Goal: Transaction & Acquisition: Purchase product/service

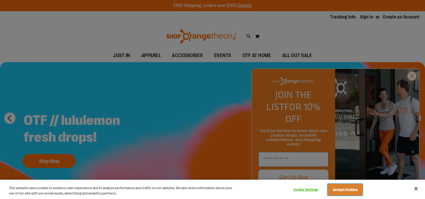
click at [338, 190] on button "Accept Cookies" at bounding box center [345, 190] width 35 height 12
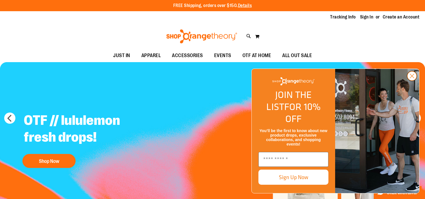
click at [412, 78] on icon "Close dialog" at bounding box center [412, 76] width 4 height 4
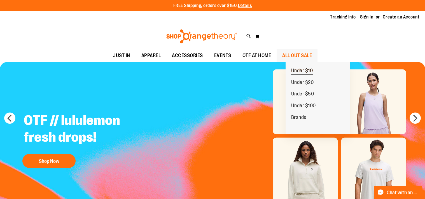
click at [307, 69] on span "Under $10" at bounding box center [302, 71] width 22 height 7
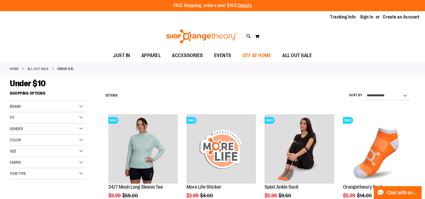
click at [261, 53] on span "OTF AT HOME" at bounding box center [256, 55] width 29 height 13
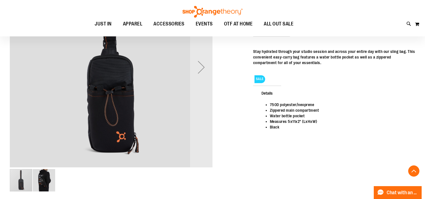
scroll to position [114, 0]
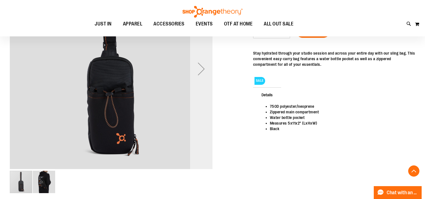
click at [203, 71] on div "Next" at bounding box center [201, 69] width 22 height 22
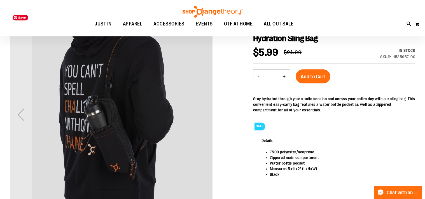
scroll to position [67, 0]
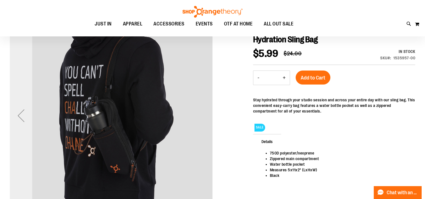
click at [25, 114] on div "Previous" at bounding box center [21, 115] width 22 height 22
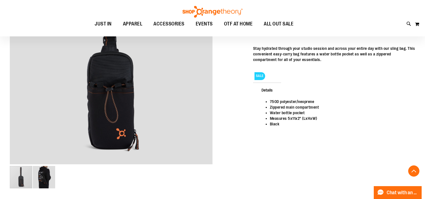
scroll to position [107, 0]
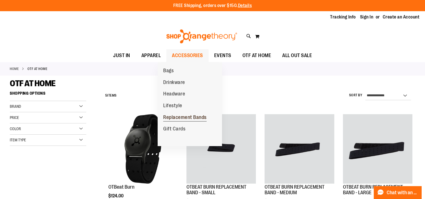
click at [179, 116] on span "Replacement Bands" at bounding box center [184, 117] width 43 height 7
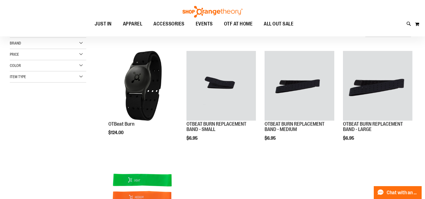
scroll to position [63, 0]
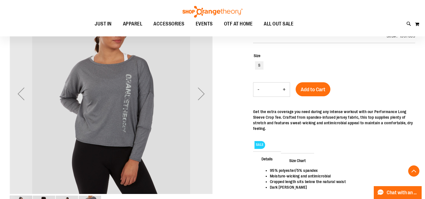
scroll to position [85, 0]
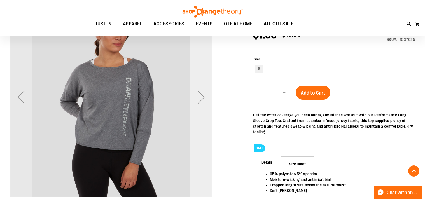
click at [200, 99] on div "Next" at bounding box center [201, 97] width 22 height 22
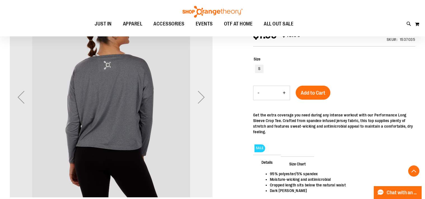
click at [200, 99] on div "Next" at bounding box center [201, 97] width 22 height 22
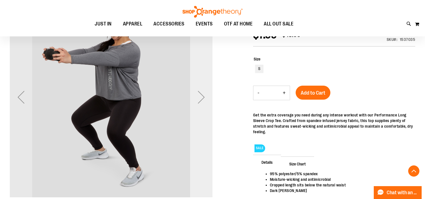
click at [200, 99] on div "Next" at bounding box center [201, 97] width 22 height 22
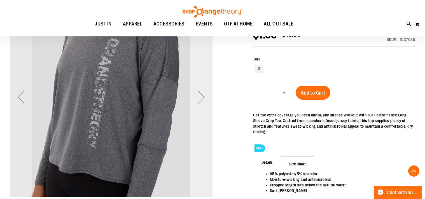
click at [200, 99] on div "Next" at bounding box center [201, 97] width 22 height 22
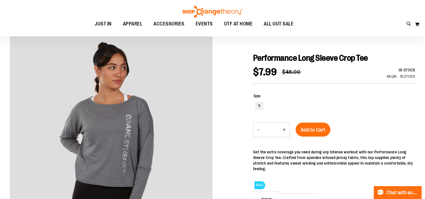
scroll to position [0, 0]
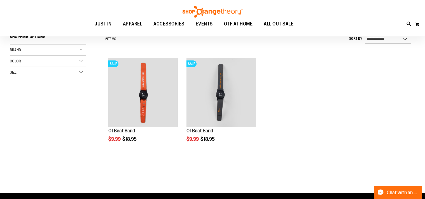
scroll to position [57, 0]
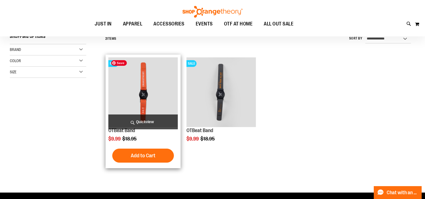
click at [144, 99] on img "product" at bounding box center [142, 91] width 69 height 69
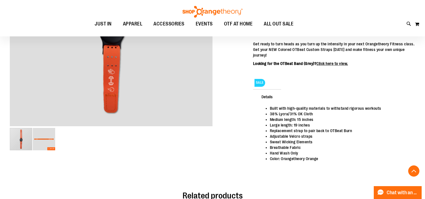
scroll to position [157, 0]
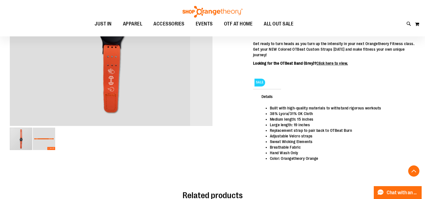
click at [37, 142] on img "image 2 of 2" at bounding box center [44, 139] width 22 height 22
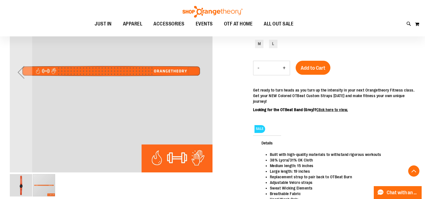
scroll to position [109, 0]
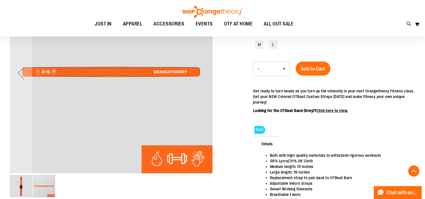
click at [25, 184] on img "image 1 of 2" at bounding box center [21, 186] width 22 height 22
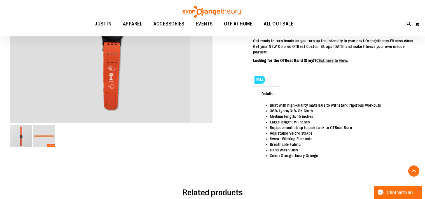
scroll to position [164, 0]
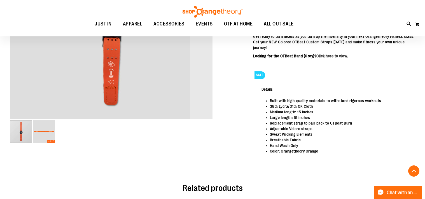
click at [43, 138] on img "image 2 of 2" at bounding box center [44, 131] width 22 height 22
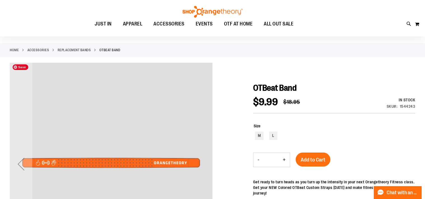
scroll to position [11, 0]
